Goal: Find specific page/section: Find specific page/section

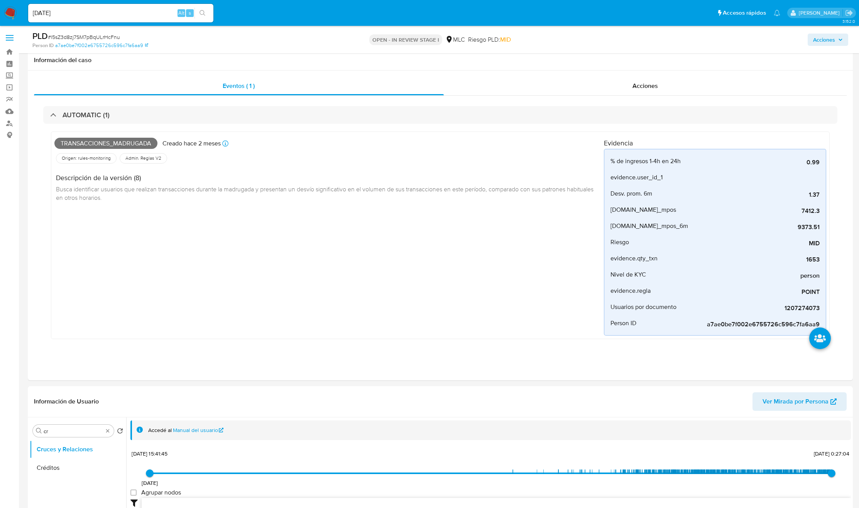
select select "10"
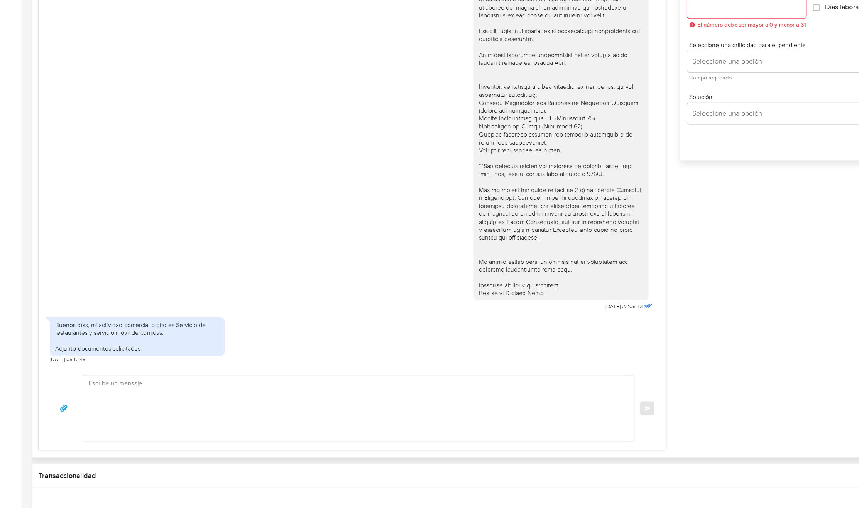
scroll to position [290, 0]
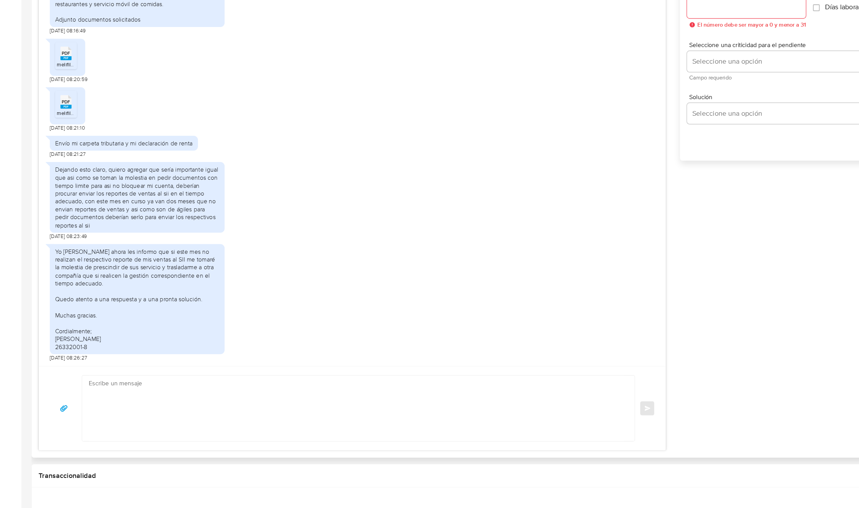
click at [137, 299] on div "Yo [PERSON_NAME] ahora les informo que si este mes no realizan el respectivo re…" at bounding box center [121, 323] width 145 height 91
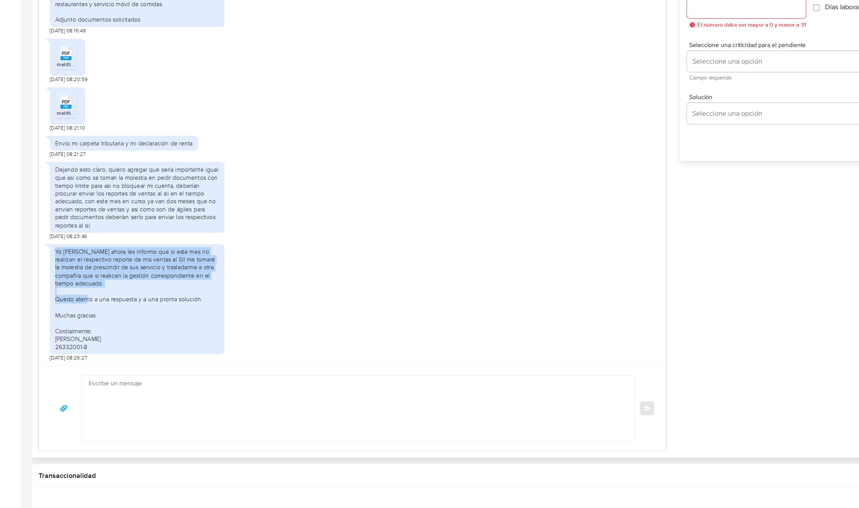
click at [137, 299] on div "Yo [PERSON_NAME] ahora les informo que si este mes no realizan el respectivo re…" at bounding box center [121, 323] width 145 height 91
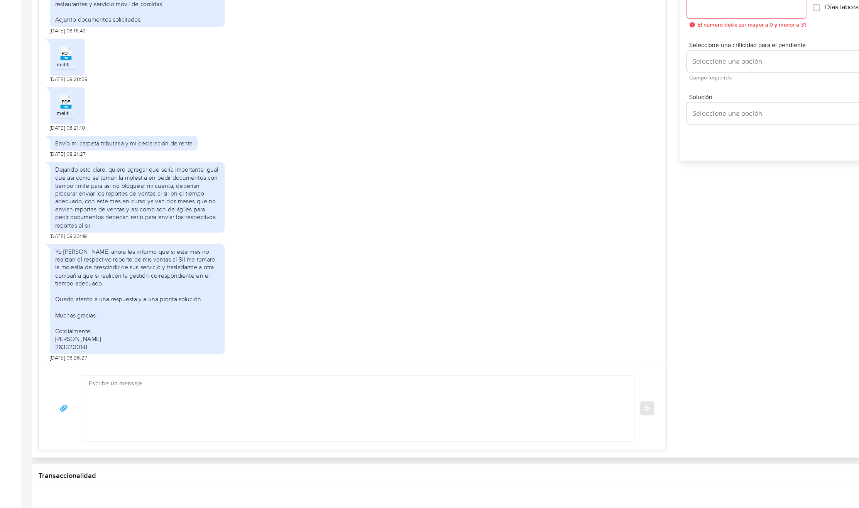
click at [158, 227] on div "Dejando esto claro, quiero agregar que sería importante igual que asi como se t…" at bounding box center [121, 233] width 145 height 56
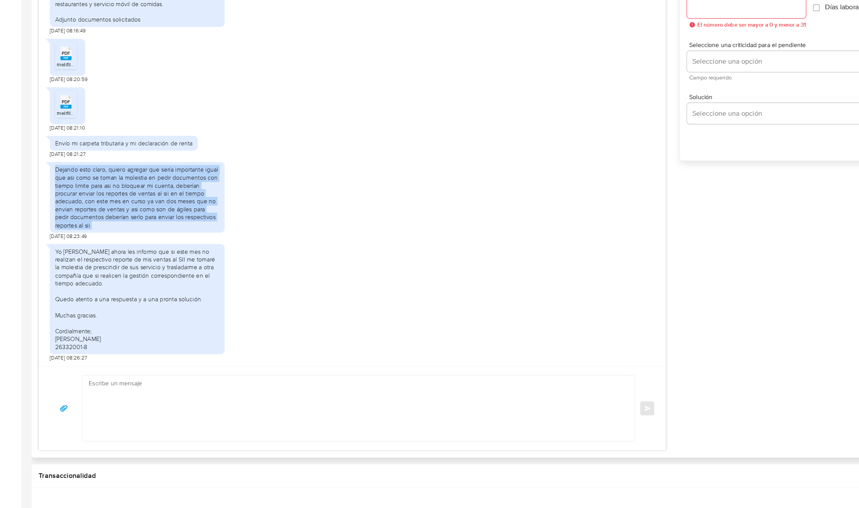
click at [158, 227] on div "Dejando esto claro, quiero agregar que sería importante igual que asi como se t…" at bounding box center [121, 233] width 145 height 56
click at [79, 231] on div "Dejando esto claro, quiero agregar que sería importante igual que asi como se t…" at bounding box center [121, 233] width 145 height 56
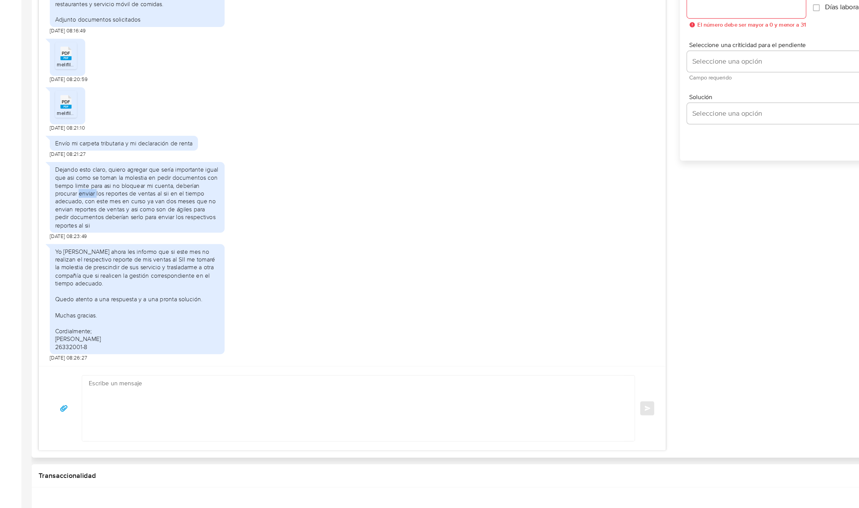
click at [79, 231] on div "Dejando esto claro, quiero agregar que sería importante igual que asi como se t…" at bounding box center [121, 233] width 145 height 56
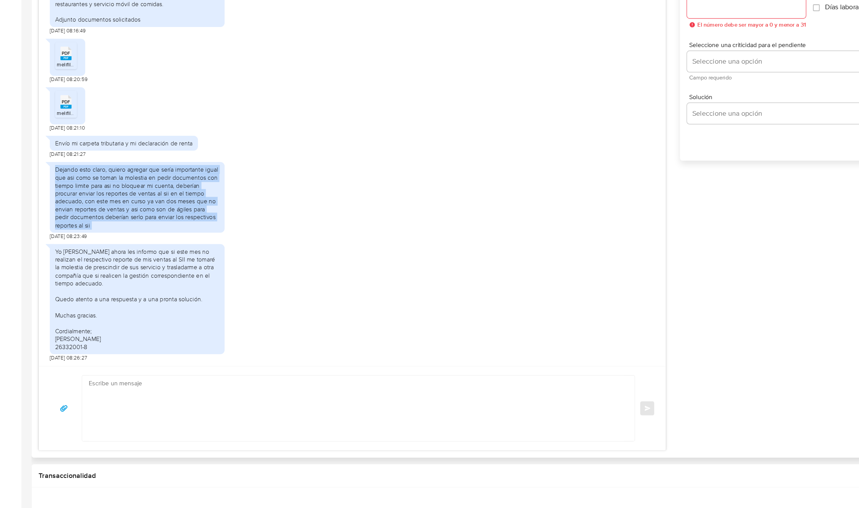
click at [79, 231] on div "Dejando esto claro, quiero agregar que sería importante igual que asi como se t…" at bounding box center [121, 233] width 145 height 56
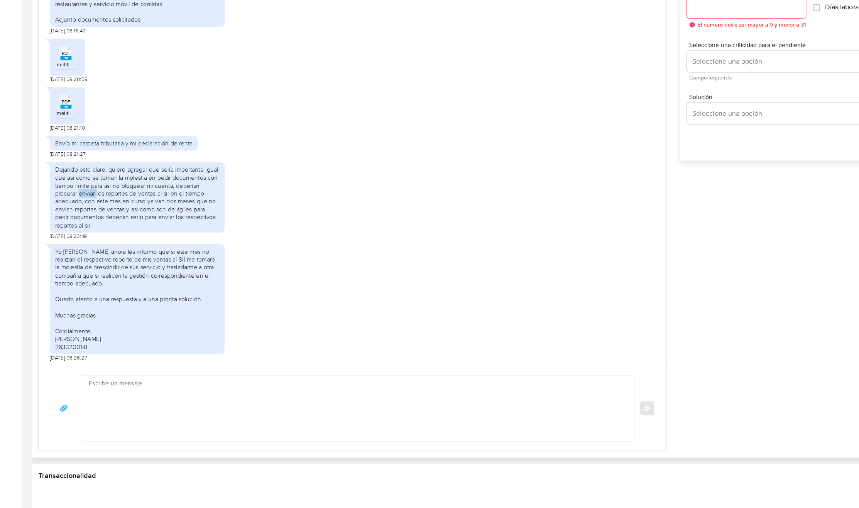
click at [79, 231] on div "Dejando esto claro, quiero agregar que sería importante igual que asi como se t…" at bounding box center [121, 233] width 145 height 56
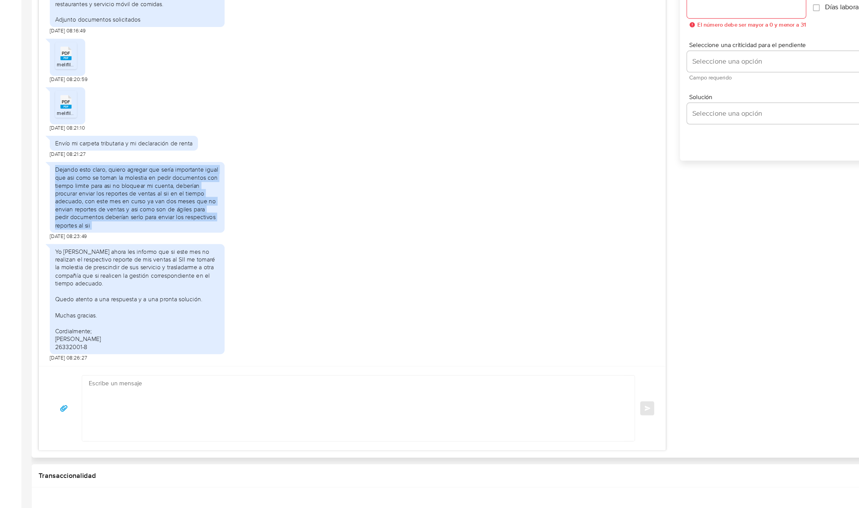
click at [79, 231] on div "Dejando esto claro, quiero agregar que sería importante igual que asi como se t…" at bounding box center [121, 233] width 145 height 56
click at [68, 237] on div "Dejando esto claro, quiero agregar que sería importante igual que asi como se t…" at bounding box center [121, 233] width 145 height 56
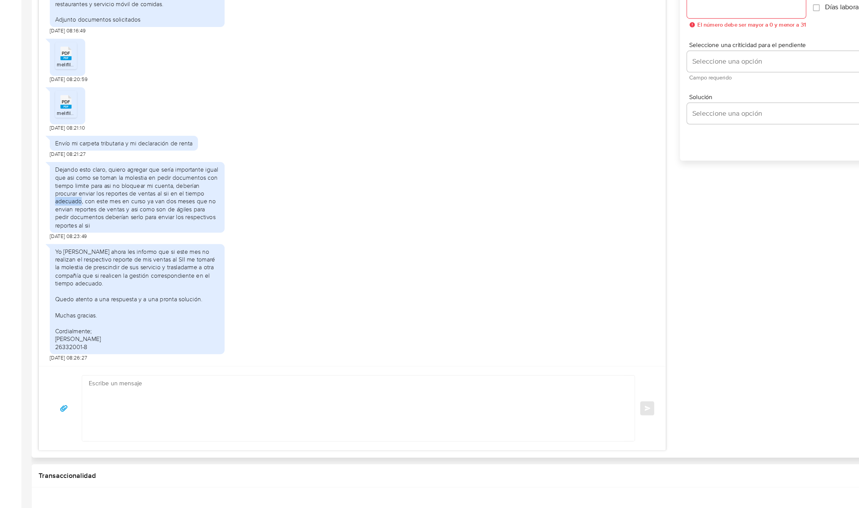
click at [68, 237] on div "Dejando esto claro, quiero agregar que sería importante igual que asi como se t…" at bounding box center [121, 233] width 145 height 56
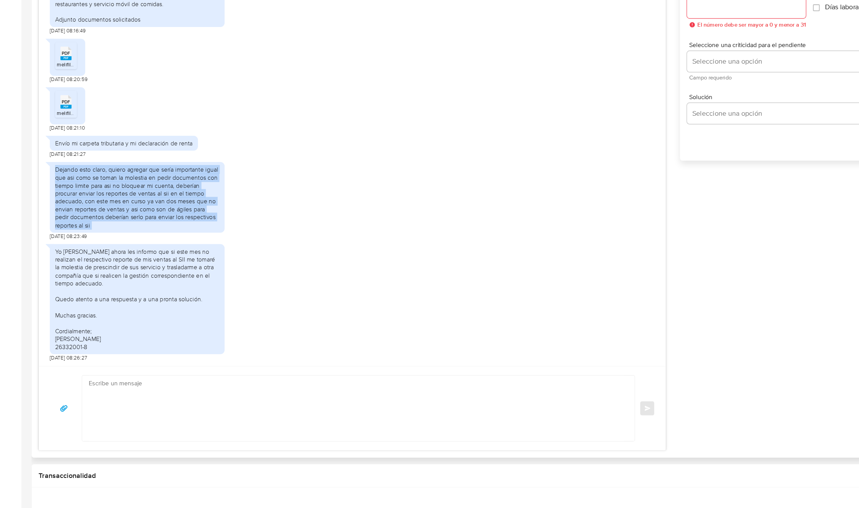
click at [68, 237] on div "Dejando esto claro, quiero agregar que sería importante igual que asi como se t…" at bounding box center [121, 233] width 145 height 56
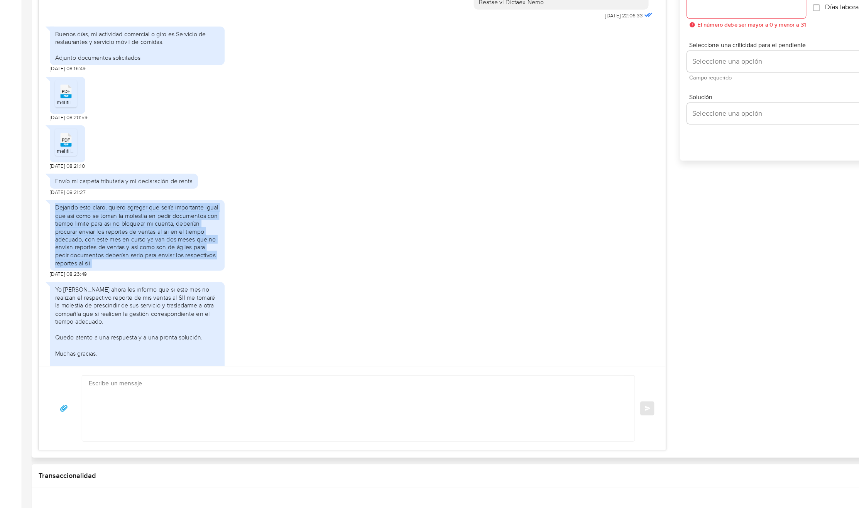
scroll to position [240, 0]
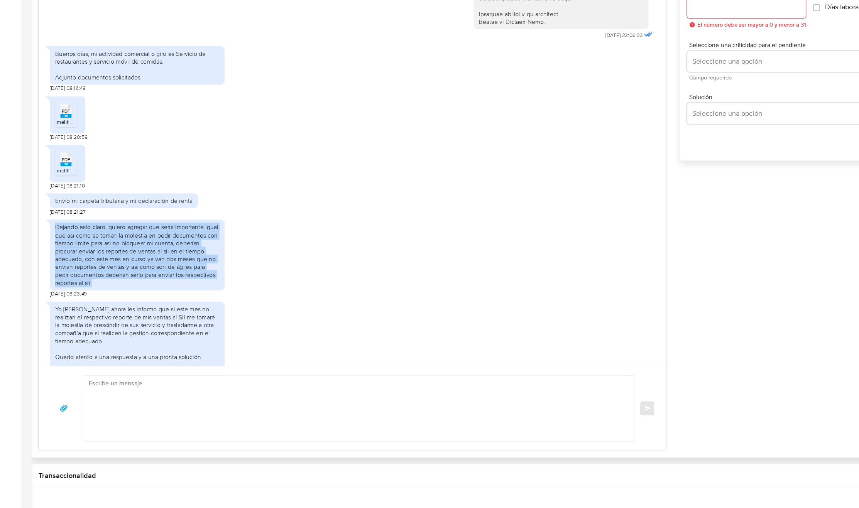
click at [131, 296] on div "Dejando esto claro, quiero agregar que sería importante igual que asi como se t…" at bounding box center [121, 284] width 145 height 56
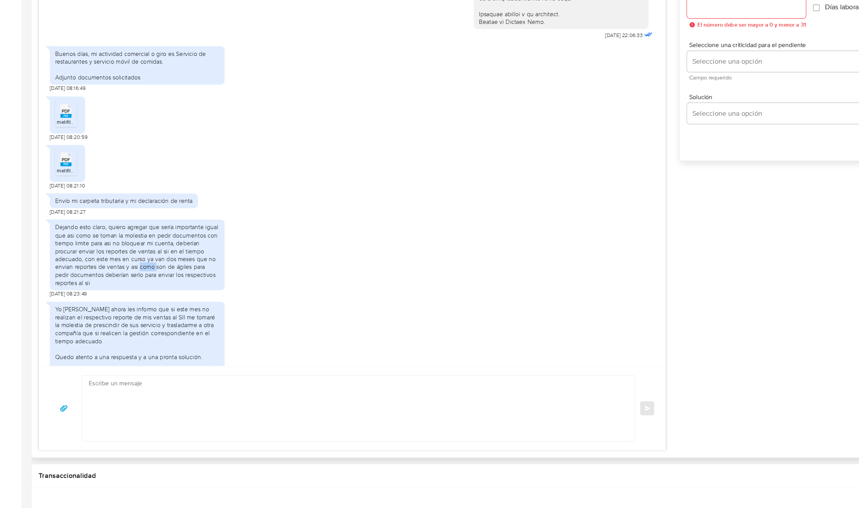
click at [131, 296] on div "Dejando esto claro, quiero agregar que sería importante igual que asi como se t…" at bounding box center [121, 284] width 145 height 56
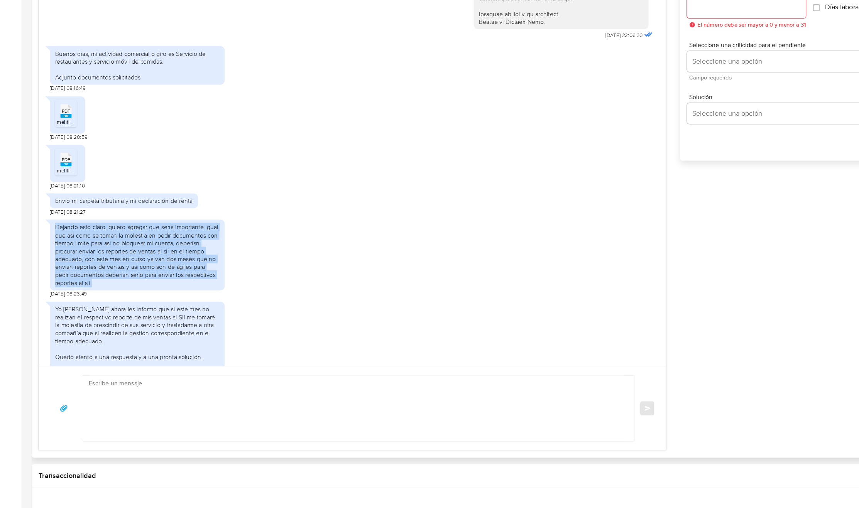
click at [131, 296] on div "Dejando esto claro, quiero agregar que sería importante igual que asi como se t…" at bounding box center [121, 284] width 145 height 56
click at [77, 296] on div "Dejando esto claro, quiero agregar que sería importante igual que asi como se t…" at bounding box center [121, 284] width 145 height 56
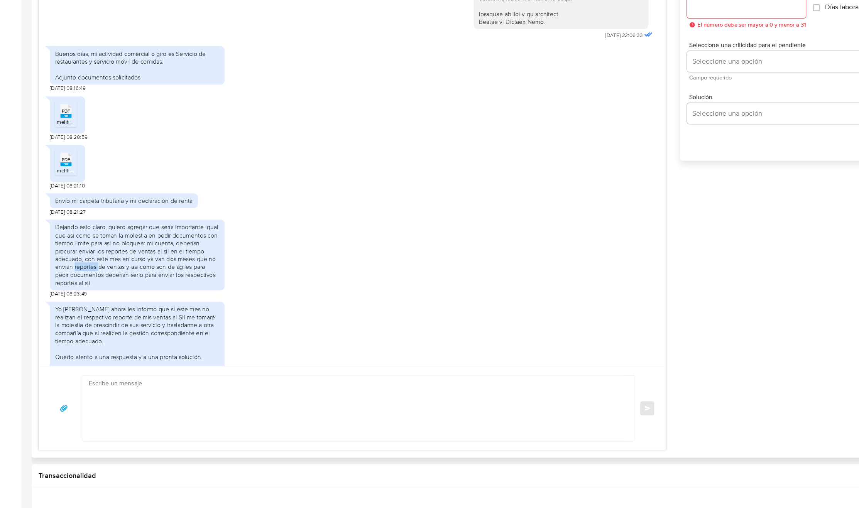
click at [77, 296] on div "Dejando esto claro, quiero agregar que sería importante igual que asi como se t…" at bounding box center [121, 284] width 145 height 56
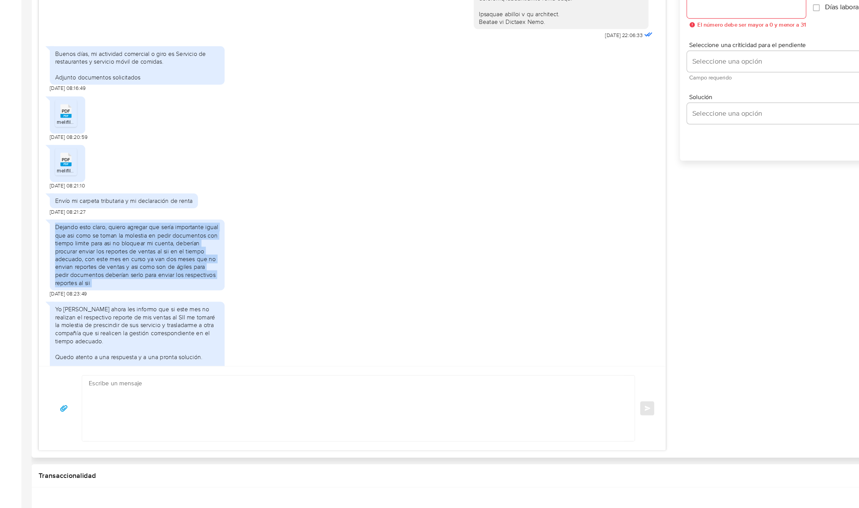
click at [77, 296] on div "Dejando esto claro, quiero agregar que sería importante igual que asi como se t…" at bounding box center [121, 284] width 145 height 56
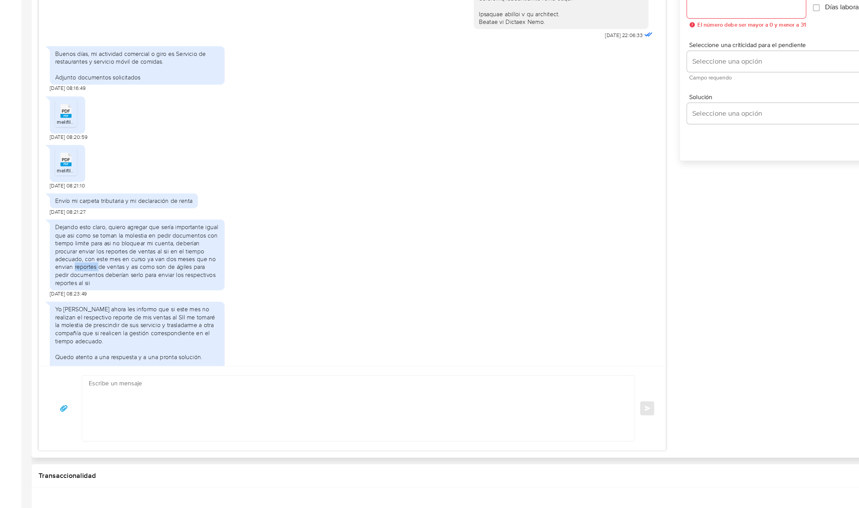
click at [77, 296] on div "Dejando esto claro, quiero agregar que sería importante igual que asi como se t…" at bounding box center [121, 284] width 145 height 56
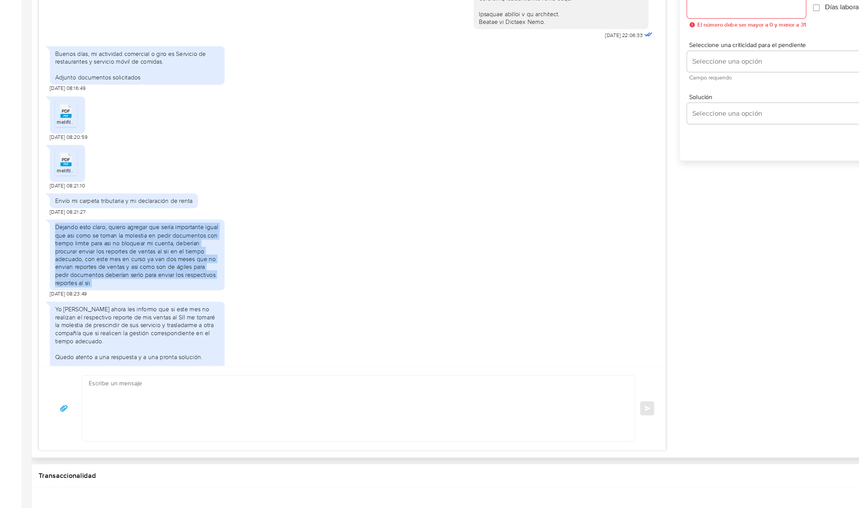
click at [77, 296] on div "Dejando esto claro, quiero agregar que sería importante igual que asi como se t…" at bounding box center [121, 284] width 145 height 56
click at [78, 289] on div "Dejando esto claro, quiero agregar que sería importante igual que asi como se t…" at bounding box center [121, 284] width 145 height 56
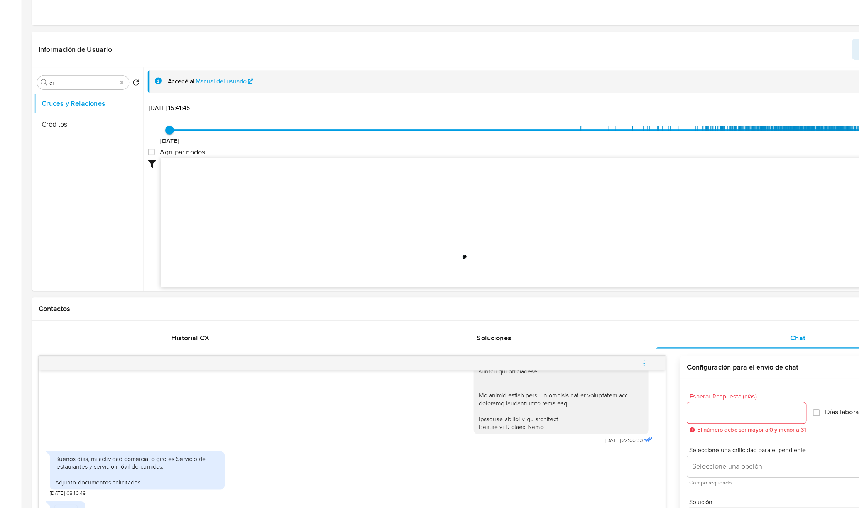
scroll to position [453, 0]
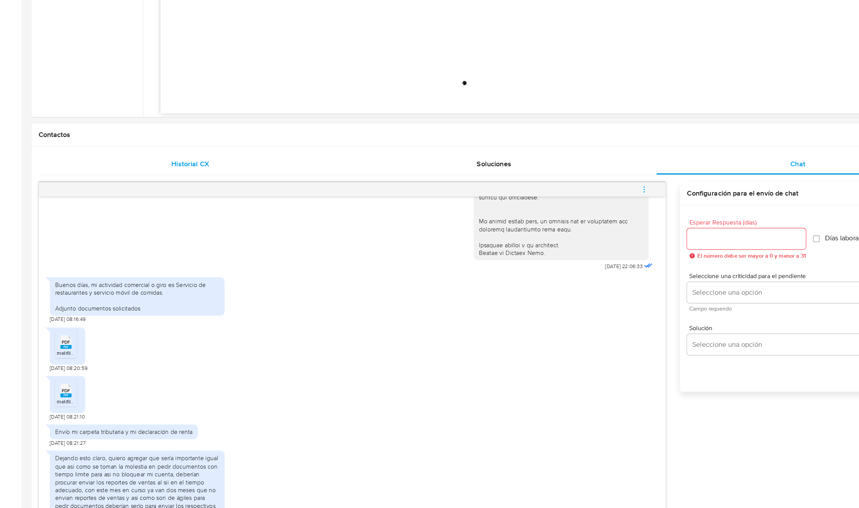
click at [227, 213] on div "Historial CX" at bounding box center [168, 204] width 250 height 19
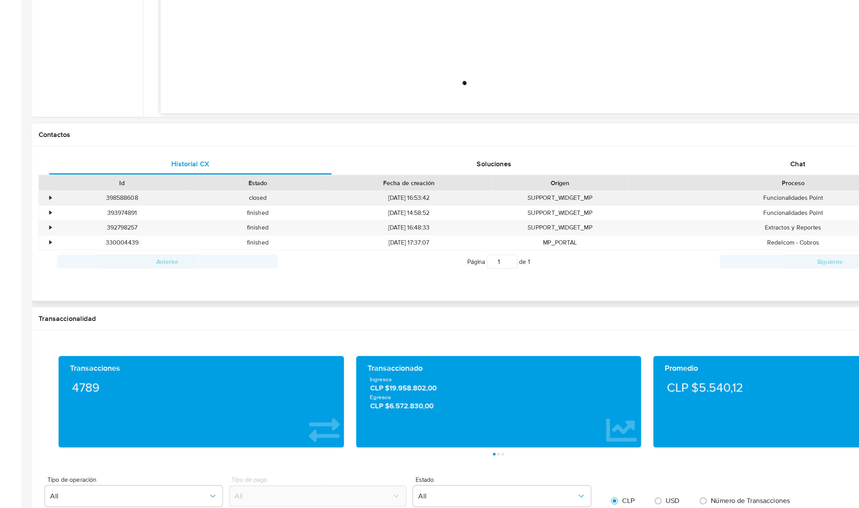
click at [45, 234] on div "•" at bounding box center [45, 233] width 2 height 7
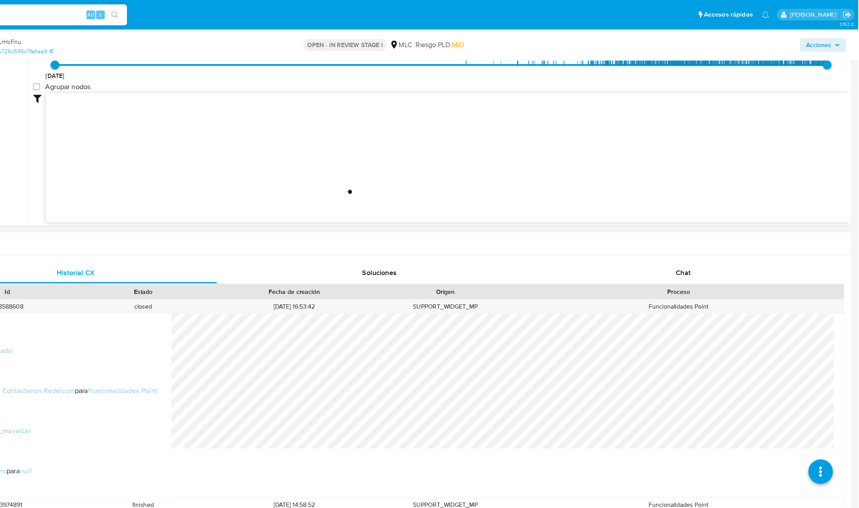
scroll to position [410, 0]
